Goal: Obtain resource: Download file/media

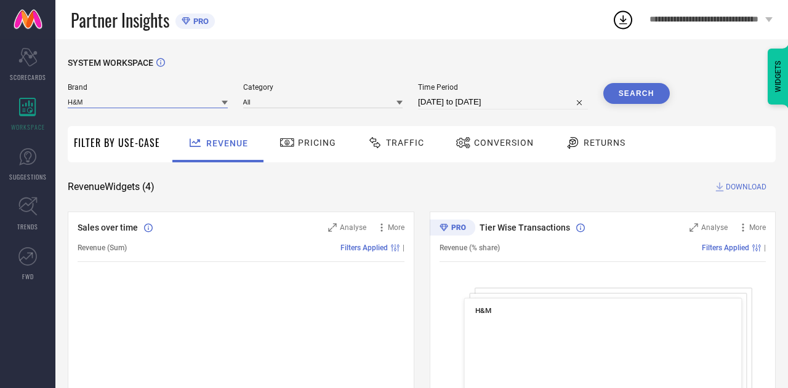
click at [197, 98] on input at bounding box center [148, 101] width 160 height 13
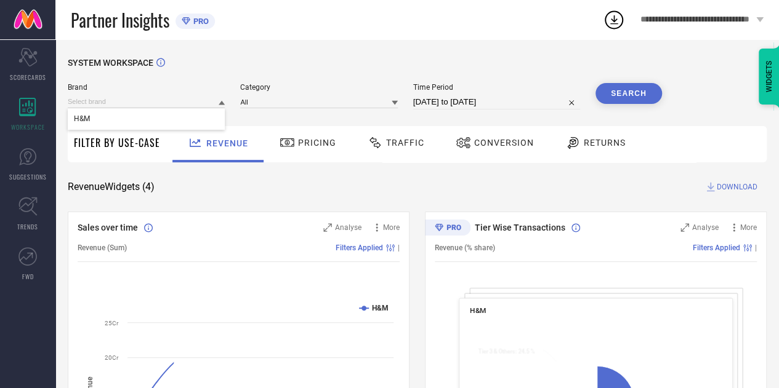
click at [402, 145] on span "Traffic" at bounding box center [405, 143] width 38 height 10
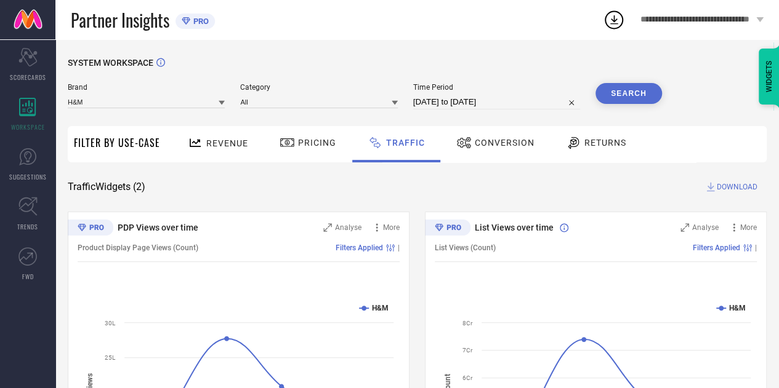
click at [469, 105] on input "[DATE] to [DATE]" at bounding box center [496, 102] width 167 height 15
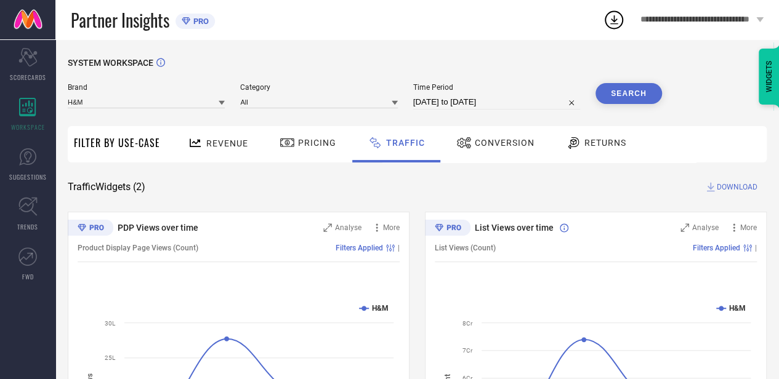
select select "6"
select select "2025"
select select "7"
select select "2025"
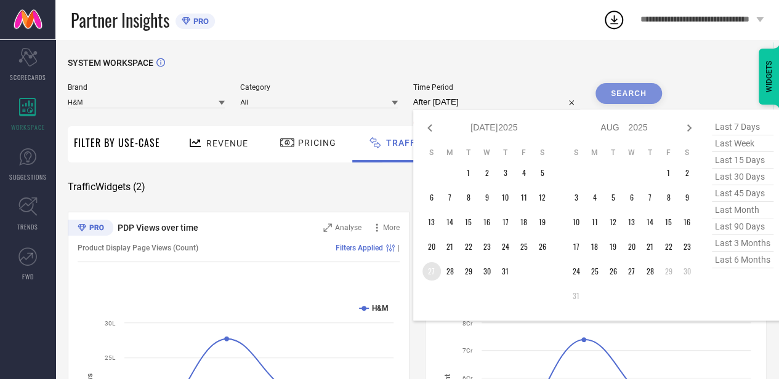
click at [435, 275] on td "27" at bounding box center [431, 271] width 18 height 18
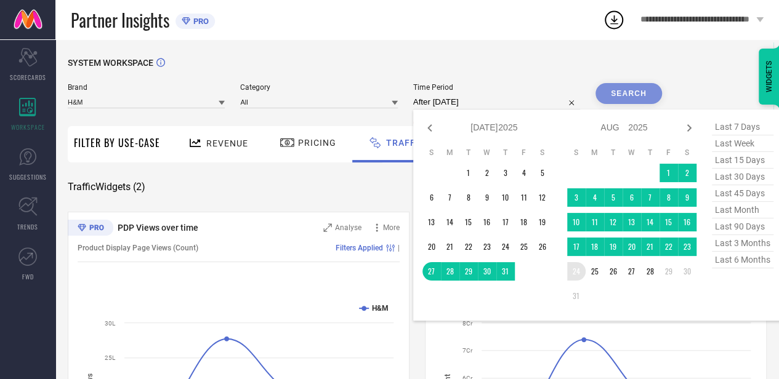
type input "27-07-2025 to 24-08-2025"
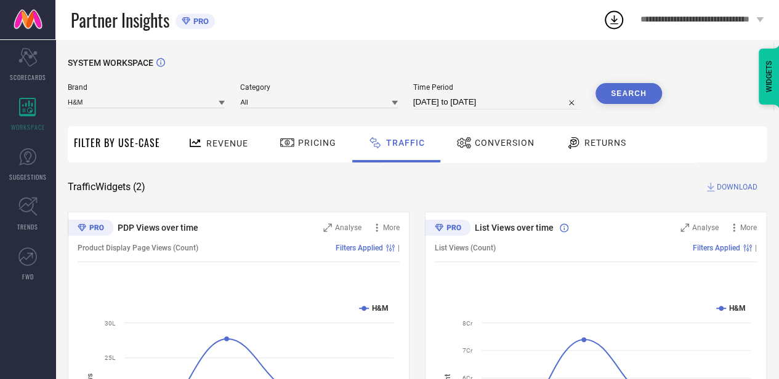
click at [485, 105] on input "27-07-2025 to 24-08-2025" at bounding box center [496, 102] width 167 height 15
select select "6"
select select "2025"
select select "7"
select select "2025"
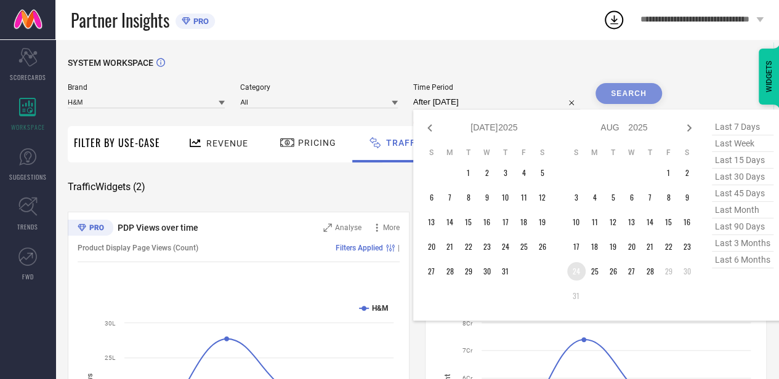
click at [580, 281] on td "24" at bounding box center [576, 271] width 18 height 18
type input "[DATE] to [DATE]"
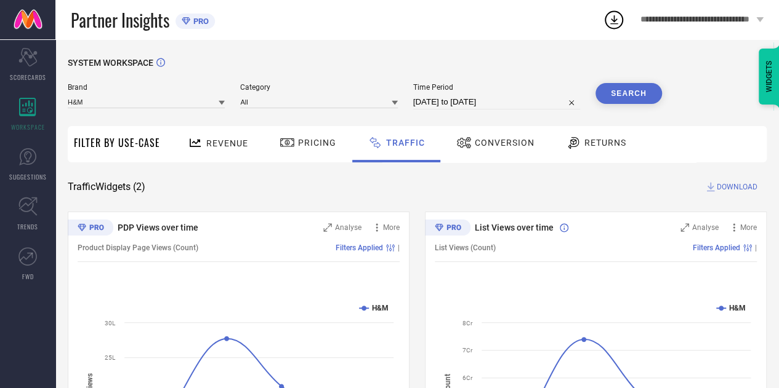
click at [636, 98] on button "Search" at bounding box center [628, 93] width 66 height 21
click at [723, 188] on span "DOWNLOAD" at bounding box center [736, 187] width 41 height 12
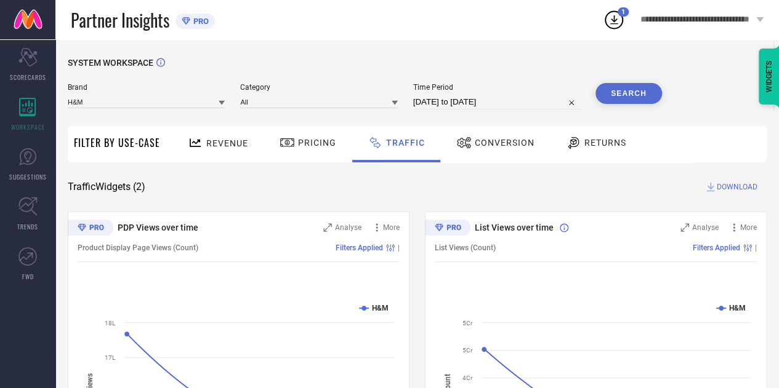
click at [522, 42] on div "SYSTEM WORKSPACE Brand H&M Category All Time Period 24-08-2025 to 28-08-2025 Se…" at bounding box center [416, 288] width 723 height 499
click at [642, 97] on button "Search" at bounding box center [628, 93] width 66 height 21
click at [743, 187] on span "DOWNLOAD" at bounding box center [736, 187] width 41 height 12
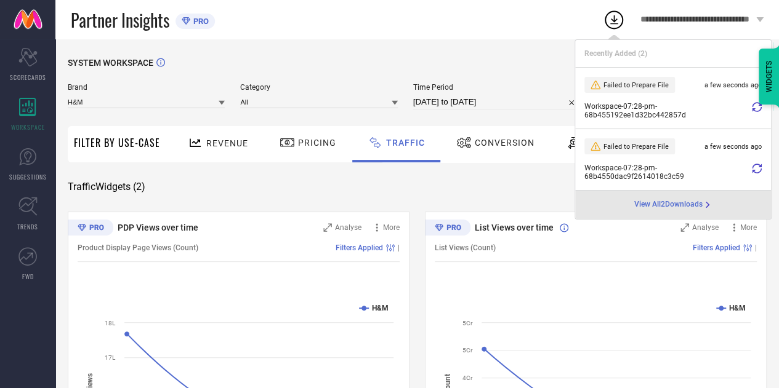
click at [760, 107] on icon at bounding box center [757, 107] width 10 height 10
click at [750, 111] on div "Workspace - 07:28-pm - 68b455192ee1d32bc442857d" at bounding box center [672, 110] width 177 height 17
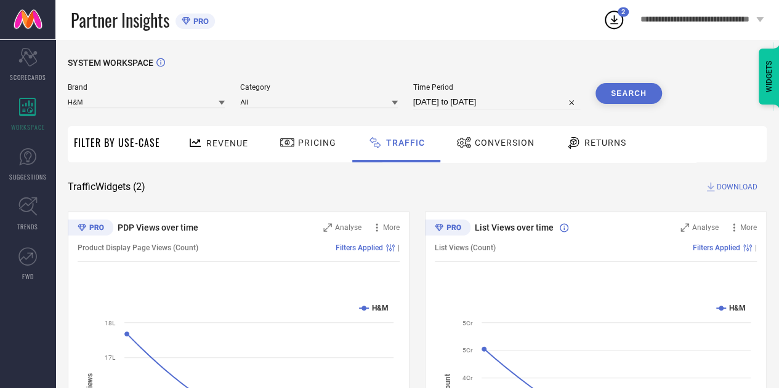
click at [618, 20] on icon at bounding box center [614, 20] width 22 height 22
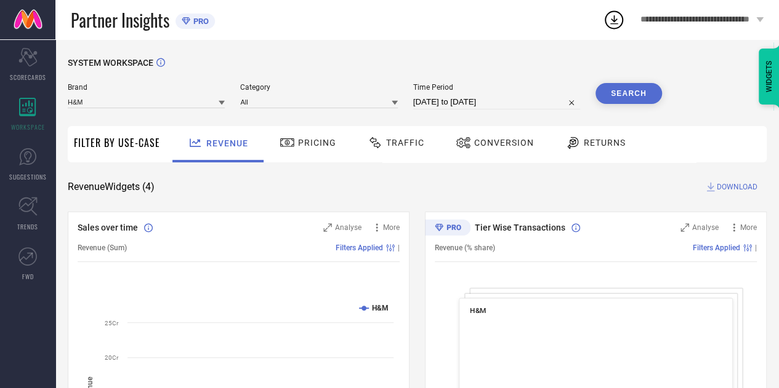
click at [478, 105] on input "[DATE] to [DATE]" at bounding box center [496, 102] width 167 height 15
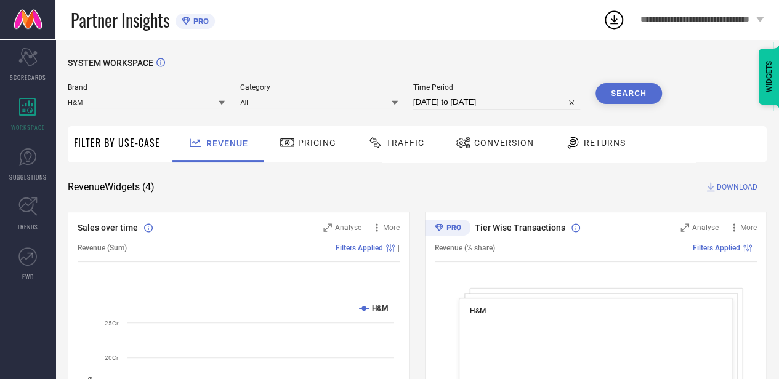
select select "6"
select select "2025"
select select "7"
select select "2025"
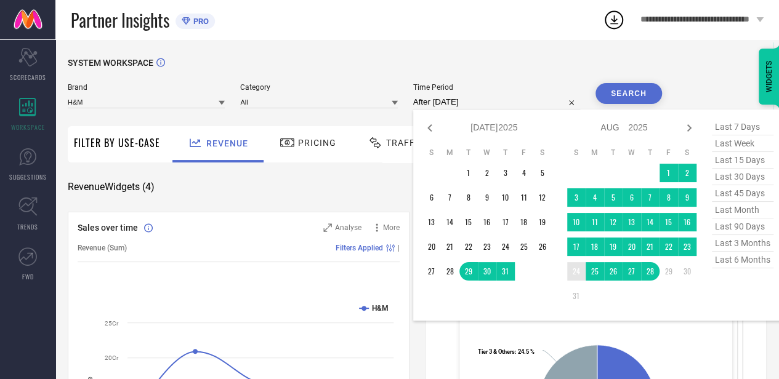
click at [575, 272] on td "24" at bounding box center [576, 271] width 18 height 18
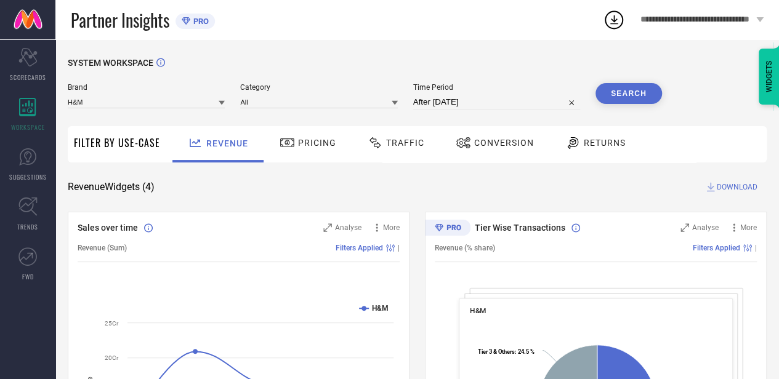
type input "[DATE] to [DATE]"
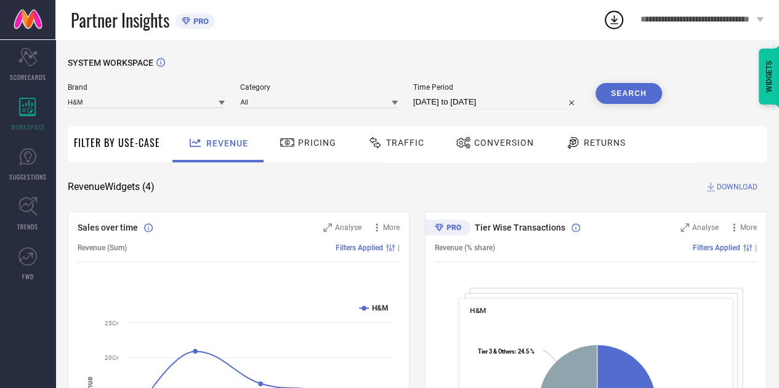
click at [628, 103] on button "Search" at bounding box center [628, 93] width 66 height 21
click at [399, 142] on span "Traffic" at bounding box center [405, 143] width 38 height 10
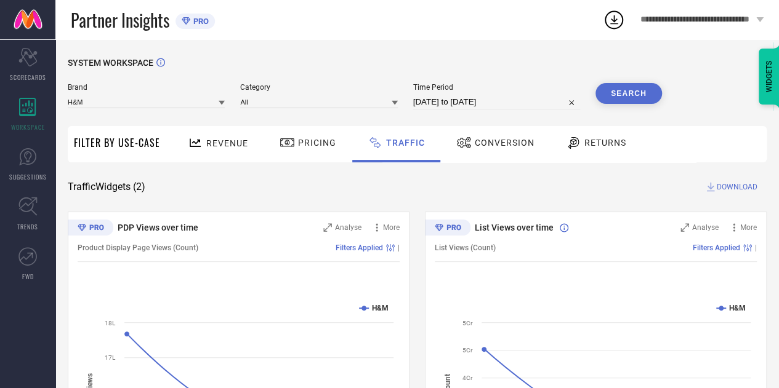
click at [737, 190] on span "DOWNLOAD" at bounding box center [736, 187] width 41 height 12
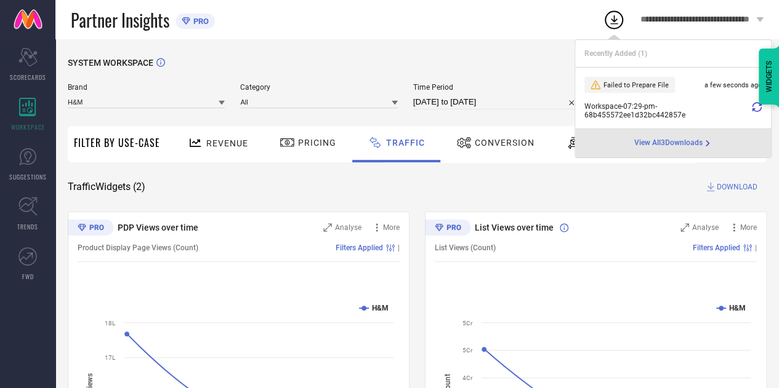
click at [606, 83] on span "Failed to Prepare File" at bounding box center [635, 85] width 65 height 8
